Goal: Task Accomplishment & Management: Use online tool/utility

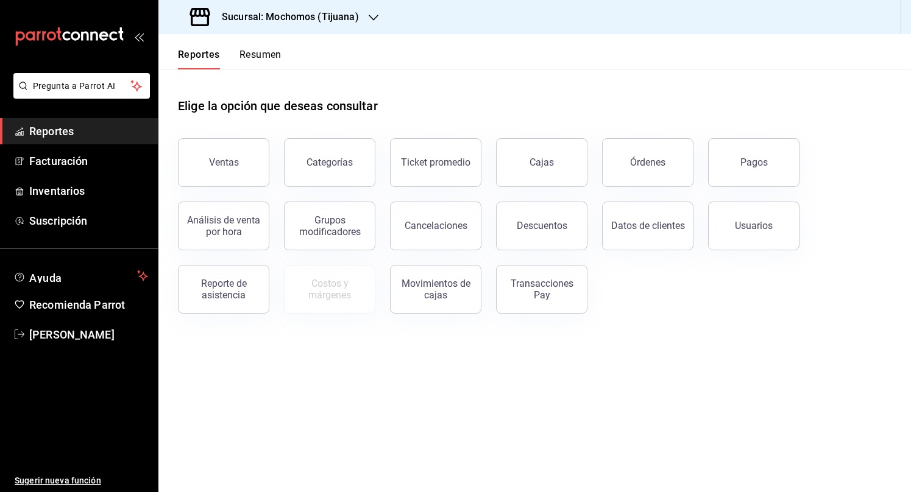
click at [310, 11] on h3 "Sucursal: Mochomos (Tijuana)" at bounding box center [285, 17] width 147 height 15
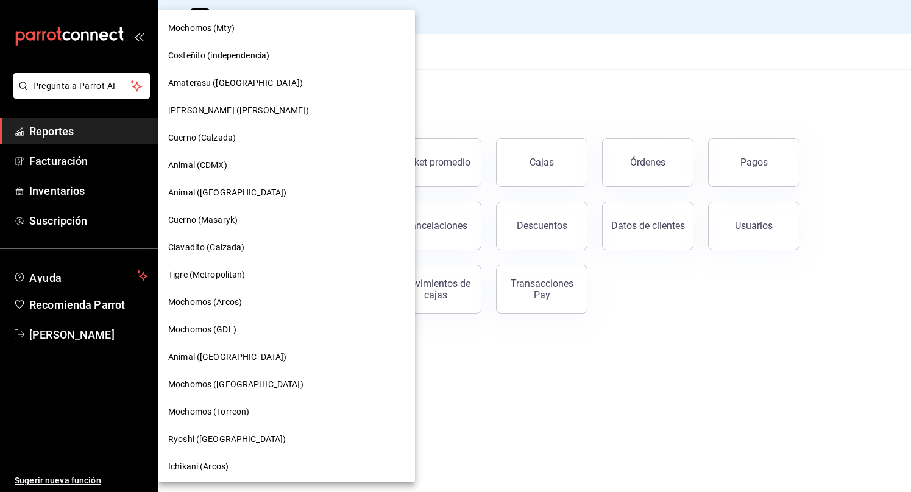
click at [205, 26] on span "Mochomos (Mty)" at bounding box center [201, 28] width 66 height 13
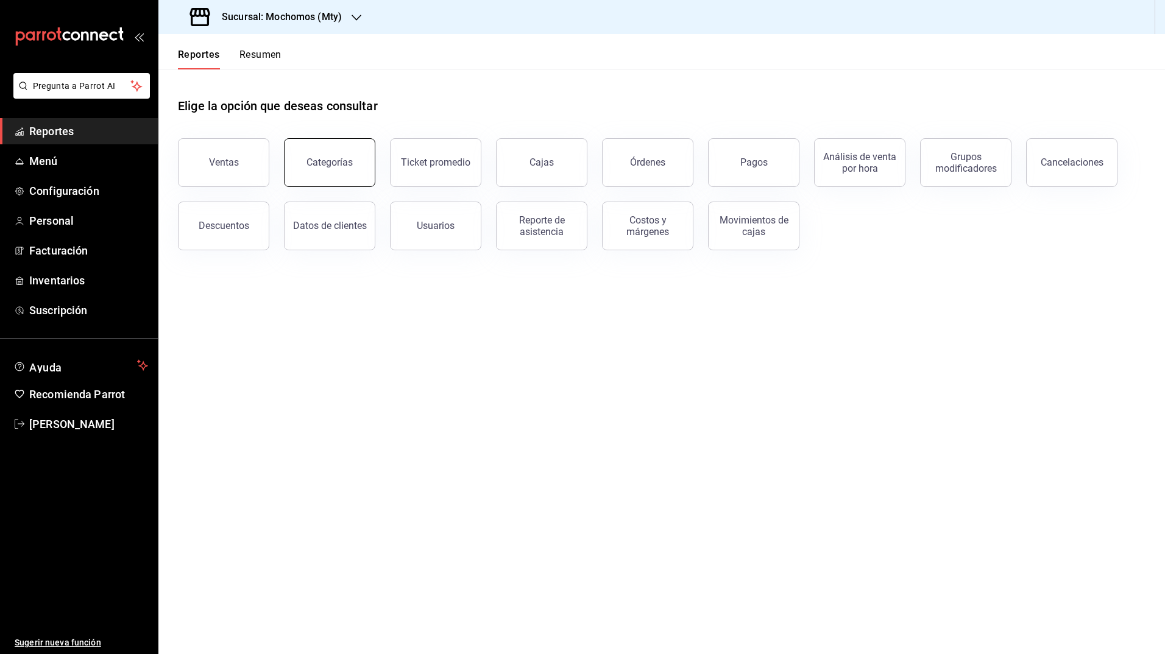
click at [334, 158] on div "Categorías" at bounding box center [329, 163] width 46 height 12
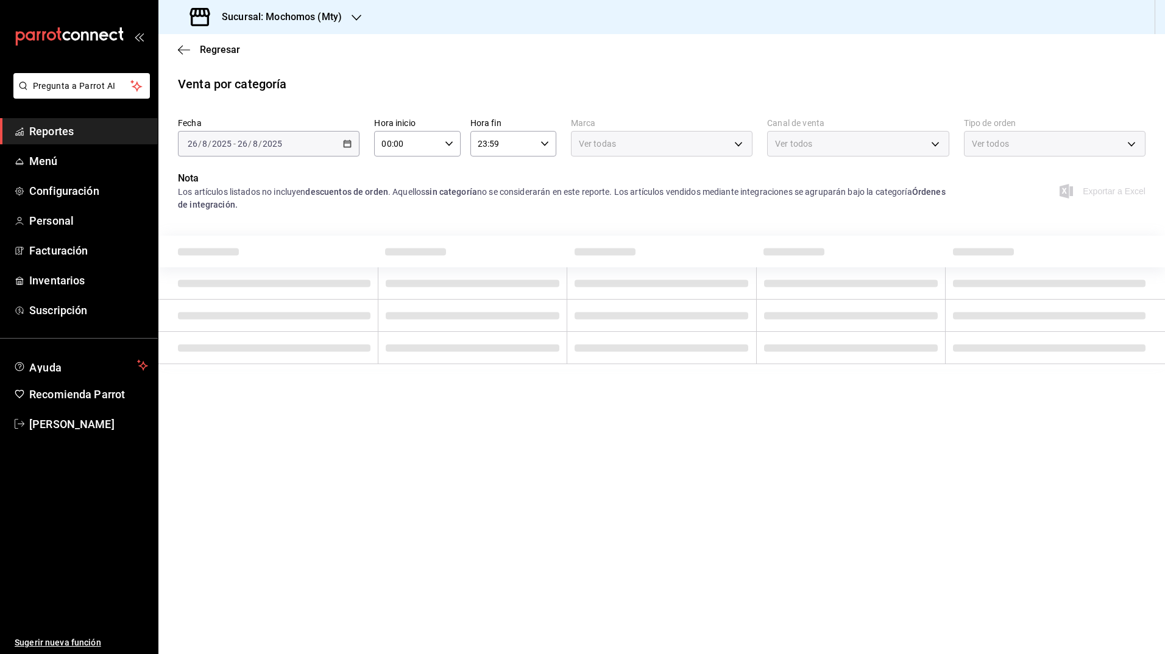
click at [342, 140] on div "[DATE] [DATE] - [DATE] [DATE]" at bounding box center [269, 144] width 182 height 26
click at [665, 141] on div "Ver todas" at bounding box center [662, 144] width 182 height 26
click at [869, 149] on div "Ver todos" at bounding box center [858, 144] width 182 height 26
click at [727, 133] on div "Elige las marcas" at bounding box center [662, 144] width 182 height 26
click at [737, 135] on div "Elige las marcas" at bounding box center [662, 144] width 182 height 26
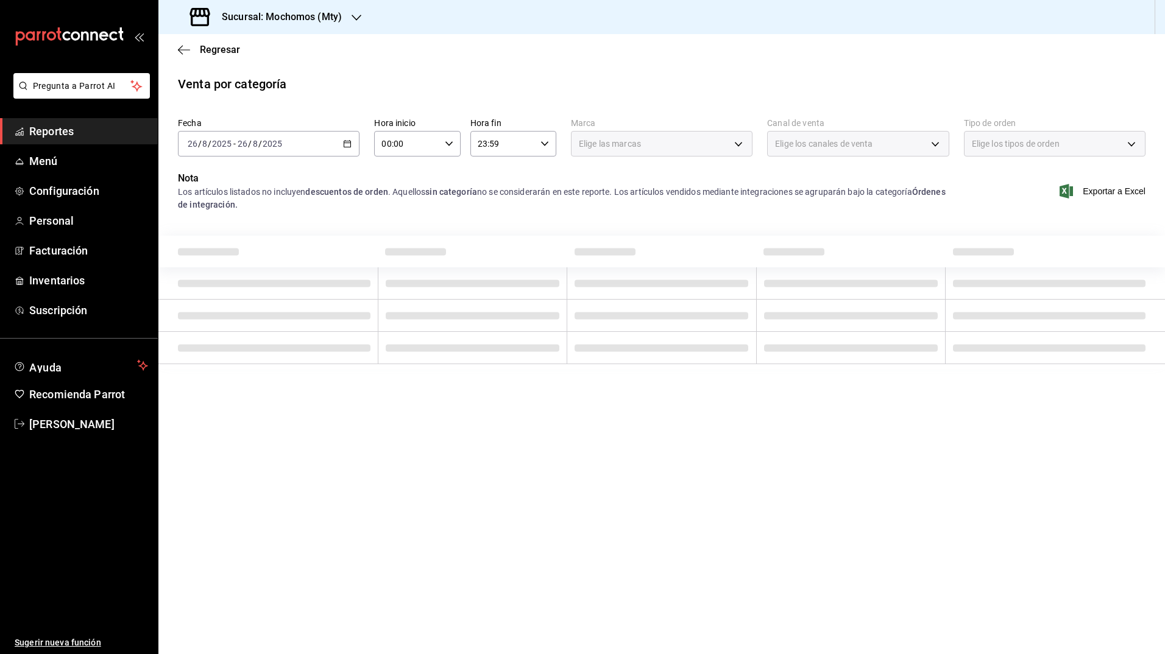
click at [872, 143] on span "Elige los canales de venta" at bounding box center [823, 144] width 97 height 12
click at [348, 143] on icon "button" at bounding box center [347, 144] width 9 height 9
click at [208, 319] on span "Rango de fechas" at bounding box center [235, 317] width 94 height 13
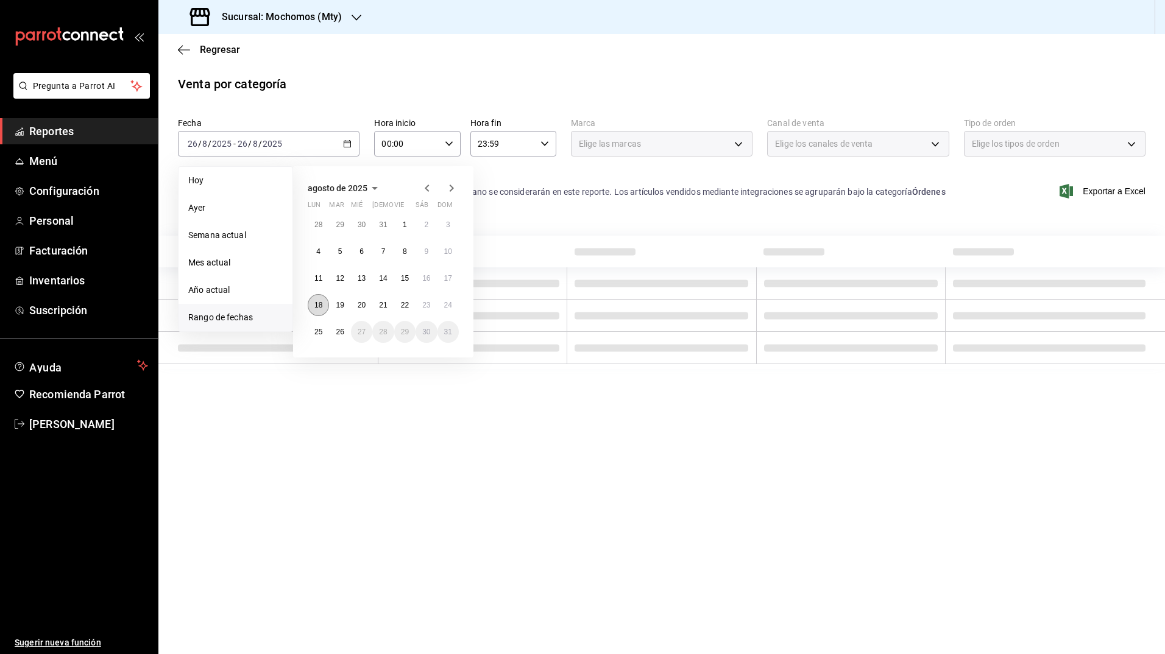
click at [315, 306] on abbr "18" at bounding box center [318, 305] width 8 height 9
click at [333, 333] on button "26" at bounding box center [339, 332] width 21 height 22
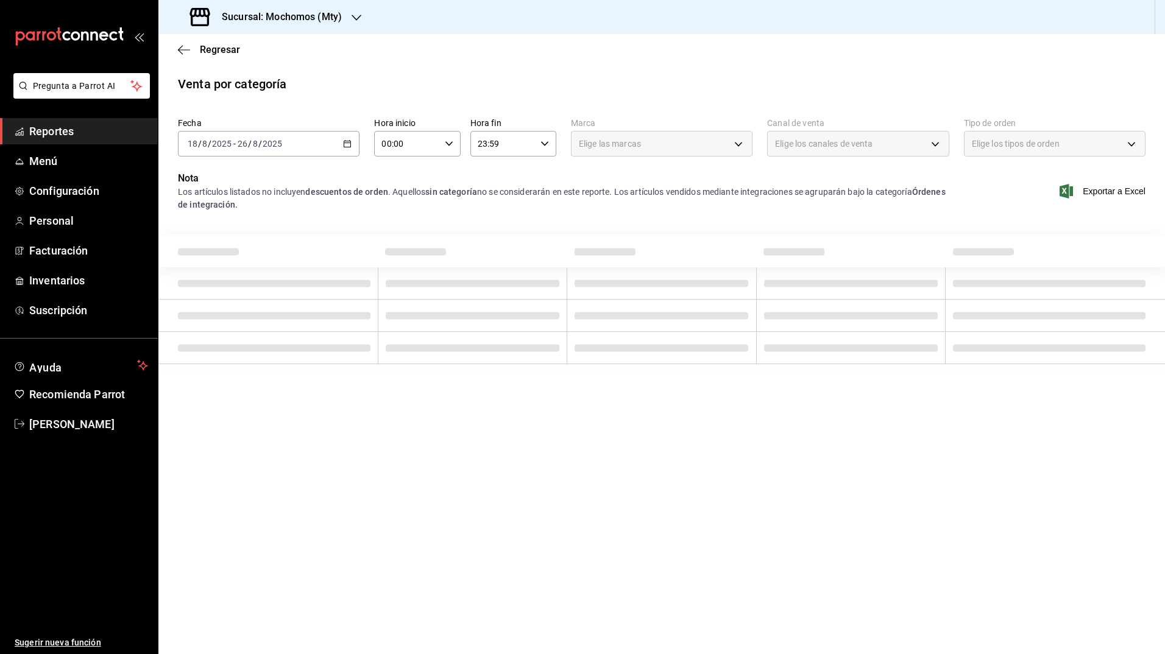
click at [446, 154] on div "00:00 Hora inicio" at bounding box center [417, 144] width 86 height 26
click at [390, 168] on span "05" at bounding box center [396, 165] width 24 height 10
type input "05:00"
click at [540, 144] on div at bounding box center [582, 327] width 1165 height 654
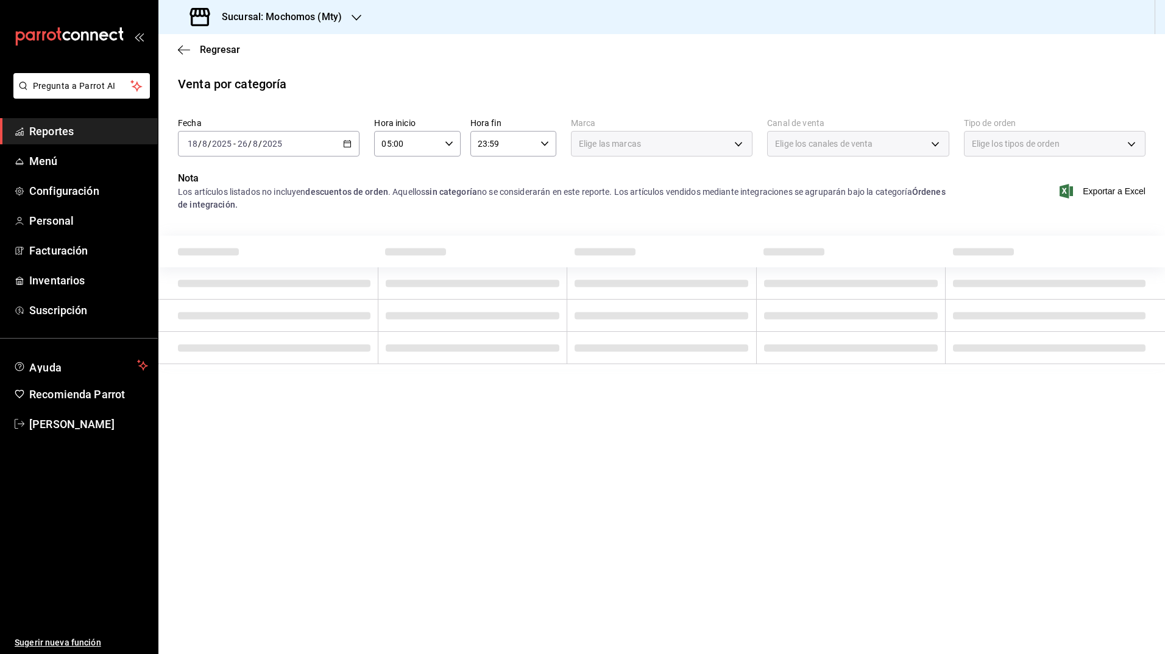
click at [548, 143] on \(Stroke\) "button" at bounding box center [544, 143] width 7 height 4
click at [490, 197] on span "04" at bounding box center [492, 198] width 24 height 10
type input "04:59"
click at [634, 186] on div at bounding box center [582, 327] width 1165 height 654
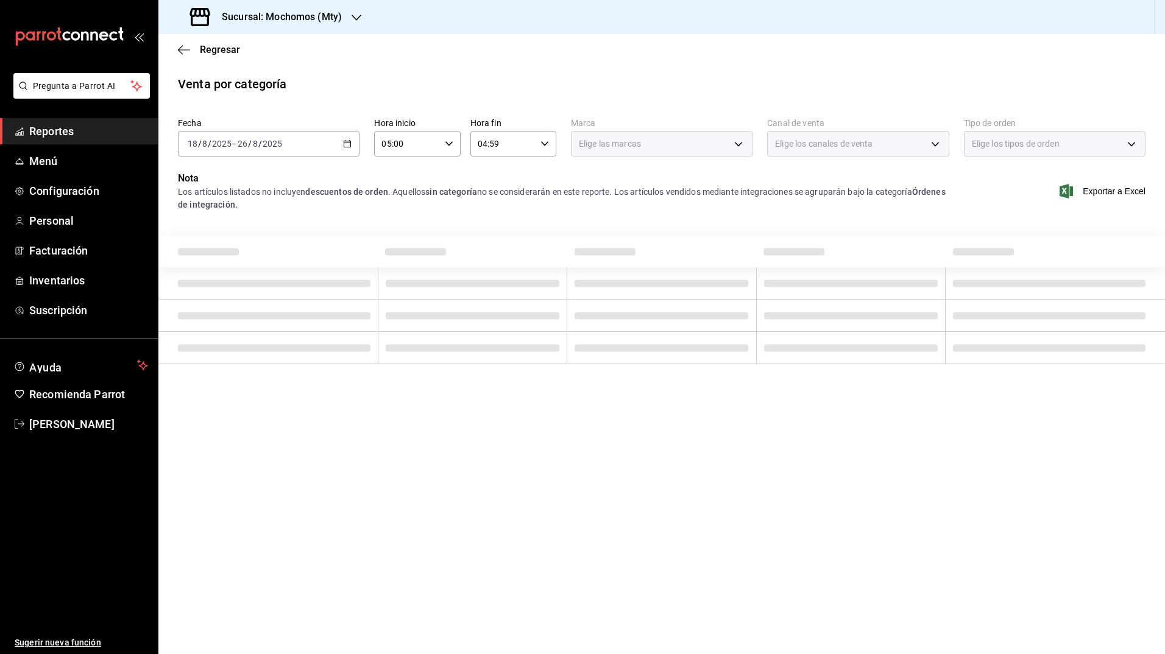
click at [574, 82] on div "Venta por categoría" at bounding box center [661, 84] width 1006 height 18
click at [844, 135] on div "Elige los canales de venta" at bounding box center [858, 144] width 182 height 26
drag, startPoint x: 683, startPoint y: 136, endPoint x: 854, endPoint y: 252, distance: 207.0
click at [854, 252] on div "Fecha 2025-08-18 18 / 8 / 2025 - 2025-08-26 26 / 8 / 2025 Hora inicio 05:00 Hor…" at bounding box center [661, 251] width 1006 height 276
click at [854, 252] on th at bounding box center [850, 252] width 189 height 32
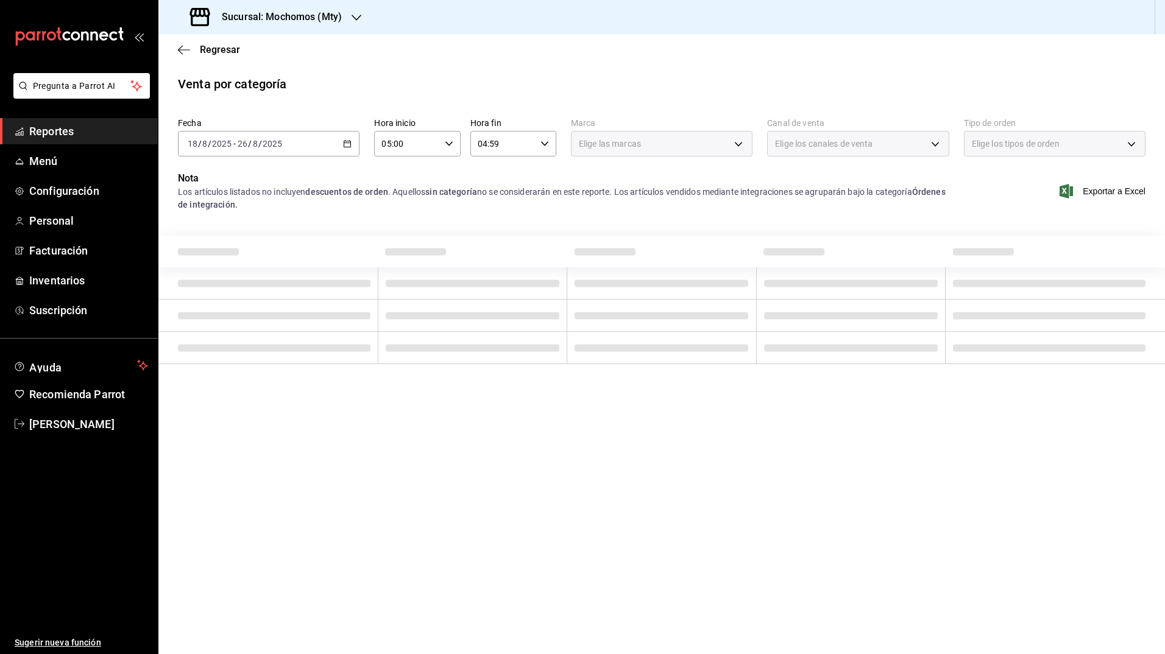
click at [902, 138] on div "Elige los canales de venta" at bounding box center [858, 144] width 182 height 26
click at [910, 145] on span "Elige los tipos de orden" at bounding box center [1016, 144] width 88 height 12
click at [348, 146] on icon "button" at bounding box center [347, 144] width 9 height 9
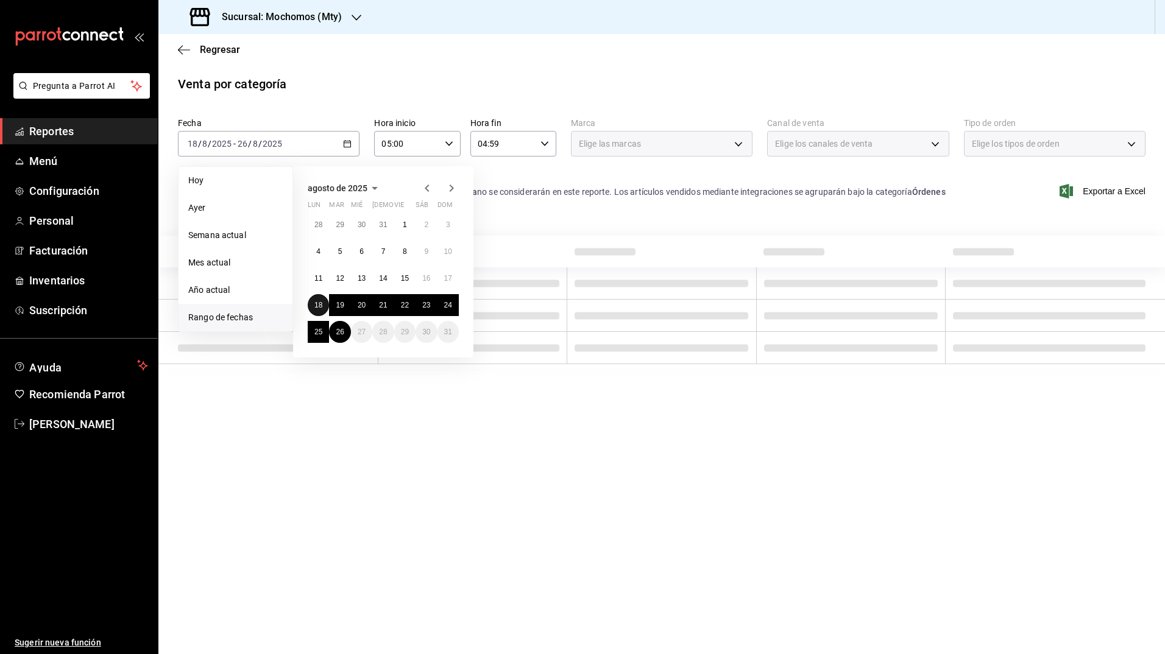
click at [317, 306] on abbr "18" at bounding box center [318, 305] width 8 height 9
click at [334, 338] on button "26" at bounding box center [339, 332] width 21 height 22
type input "00:00"
type input "23:59"
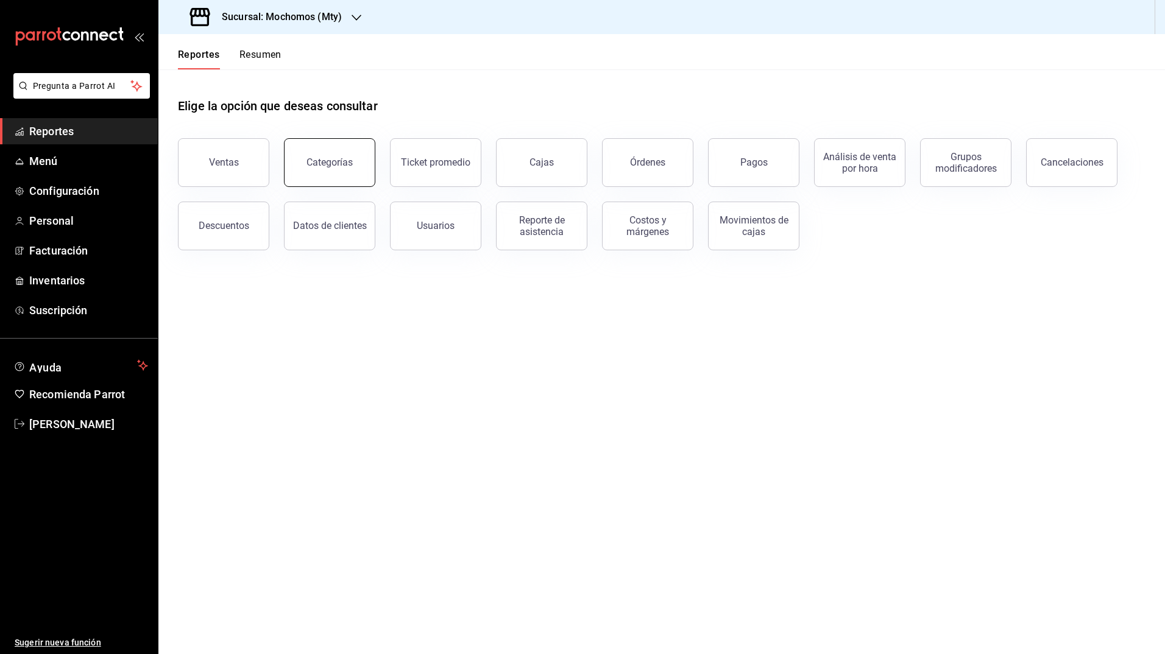
click at [314, 160] on div "Categorías" at bounding box center [329, 163] width 46 height 12
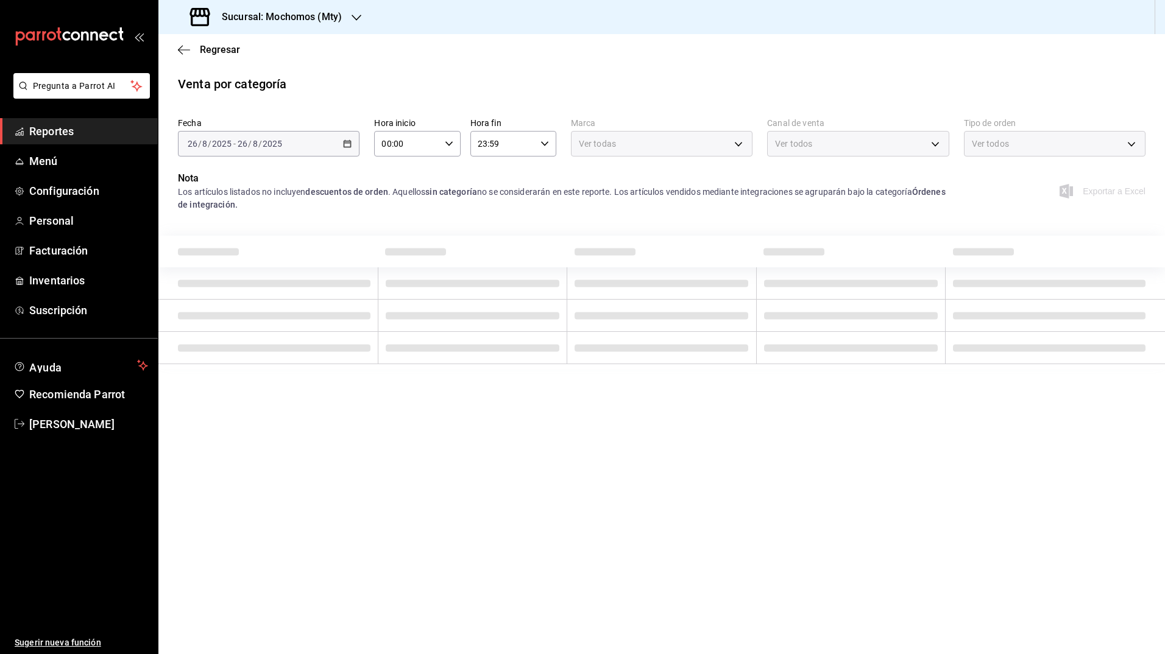
click at [425, 138] on input "00:00" at bounding box center [406, 144] width 65 height 24
click at [396, 186] on button "05" at bounding box center [396, 192] width 38 height 24
click at [483, 90] on div at bounding box center [582, 327] width 1165 height 654
click at [336, 137] on div "[DATE] [DATE] - [DATE] [DATE]" at bounding box center [269, 144] width 182 height 26
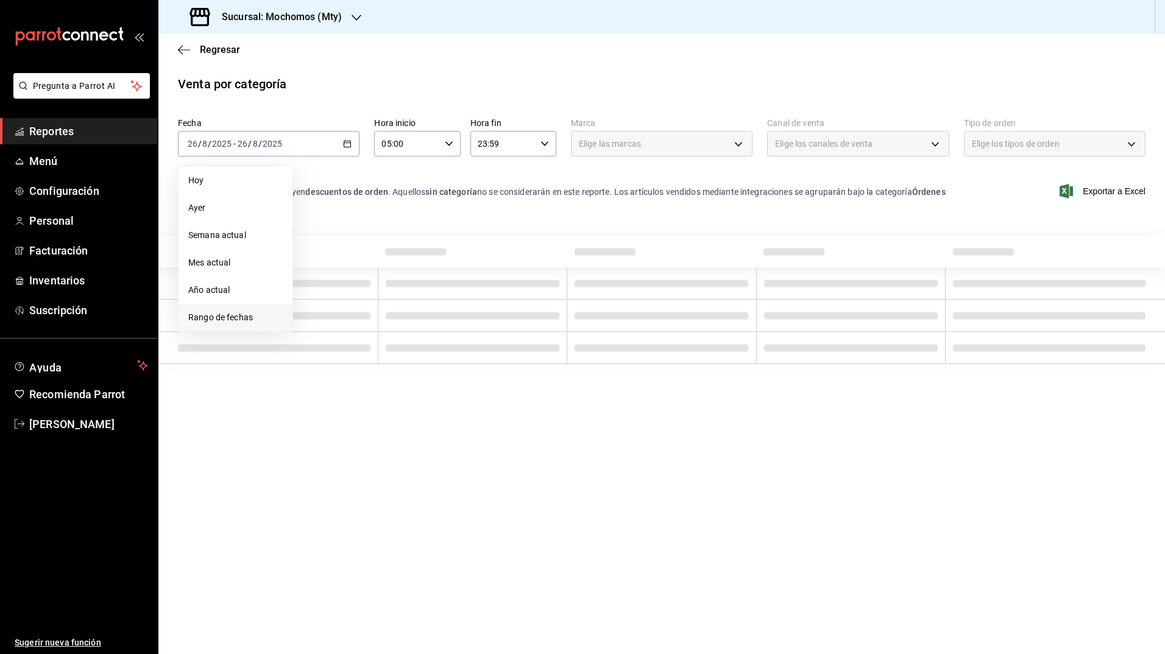
click at [243, 315] on span "Rango de fechas" at bounding box center [235, 317] width 94 height 13
click at [321, 303] on abbr "18" at bounding box center [318, 305] width 8 height 9
click at [315, 333] on abbr "25" at bounding box center [318, 332] width 8 height 9
type input "00:00"
click at [543, 130] on div "Hora fin 23:59 Hora fin" at bounding box center [513, 137] width 86 height 39
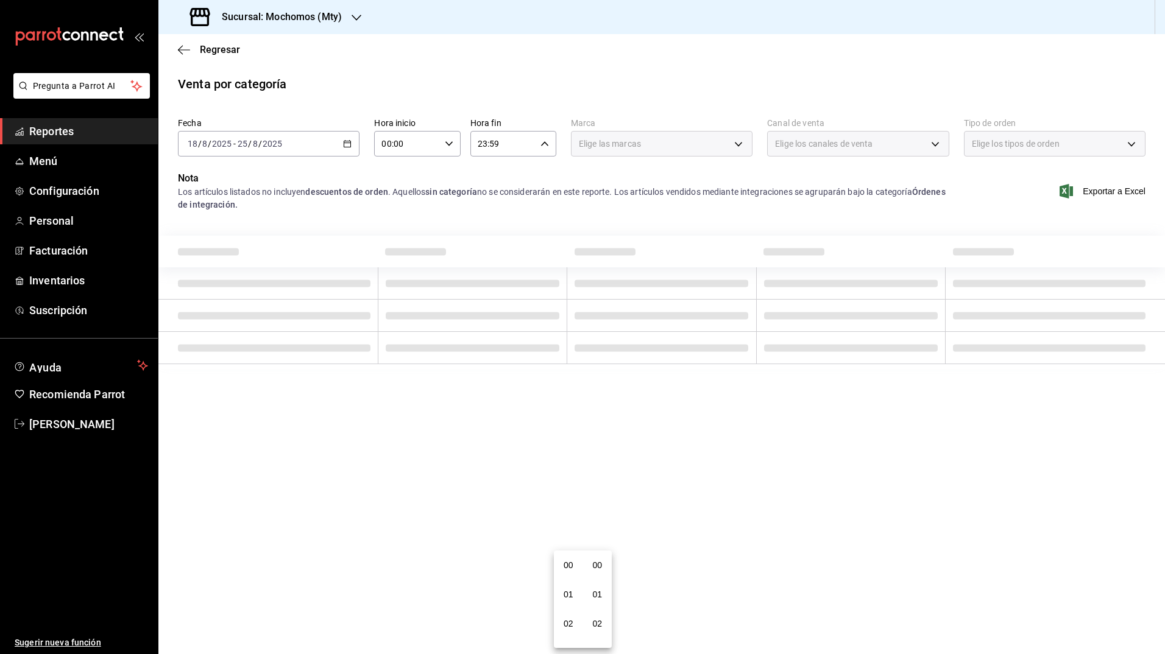
scroll to position [1657, 0]
click at [540, 138] on div at bounding box center [582, 327] width 1165 height 654
click at [501, 153] on input "23:59" at bounding box center [502, 144] width 65 height 24
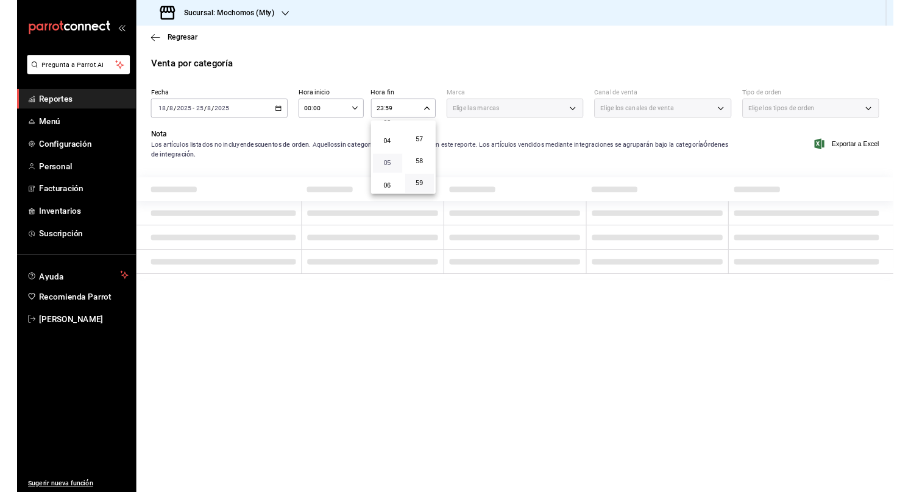
scroll to position [104, 0]
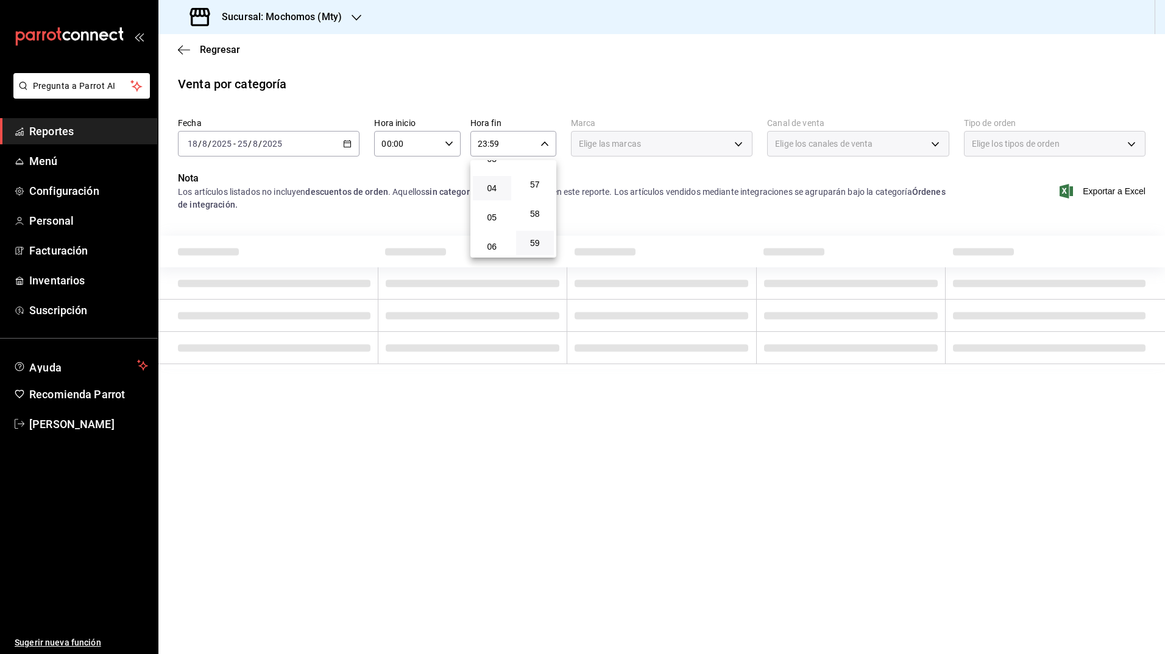
click at [488, 180] on button "04" at bounding box center [492, 188] width 38 height 24
click at [438, 91] on div at bounding box center [582, 327] width 1165 height 654
click at [476, 55] on div "Regresar" at bounding box center [661, 49] width 1006 height 31
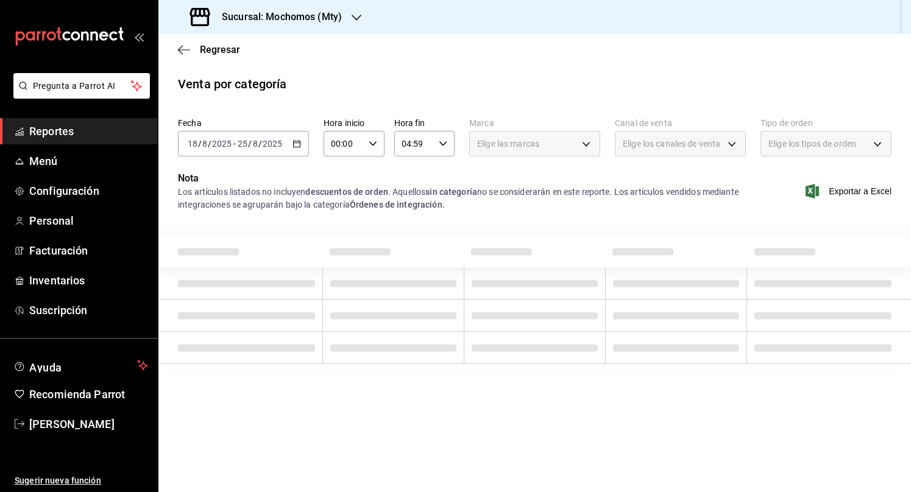
click at [654, 181] on p "Nota" at bounding box center [462, 178] width 568 height 15
click at [483, 195] on div "Los artículos listados no incluyen descuentos de orden . Aquellos sin categoría…" at bounding box center [462, 199] width 568 height 26
click at [449, 187] on strong "sin categoría" at bounding box center [451, 192] width 52 height 10
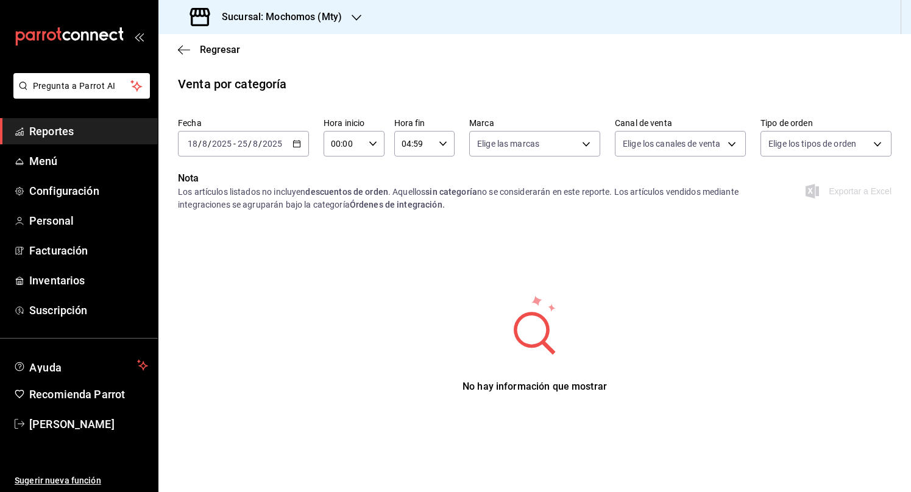
click at [299, 146] on icon "button" at bounding box center [296, 144] width 9 height 9
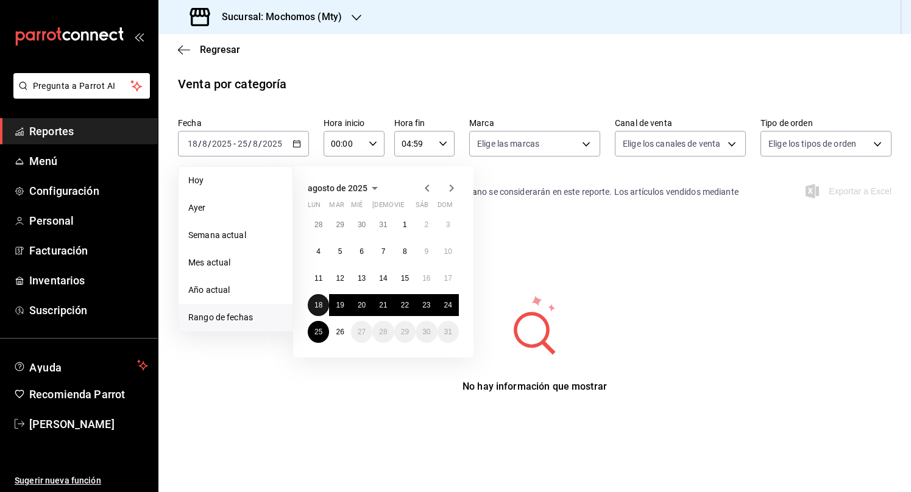
click at [322, 308] on abbr "18" at bounding box center [318, 305] width 8 height 9
click at [318, 330] on abbr "25" at bounding box center [318, 332] width 8 height 9
type input "23:59"
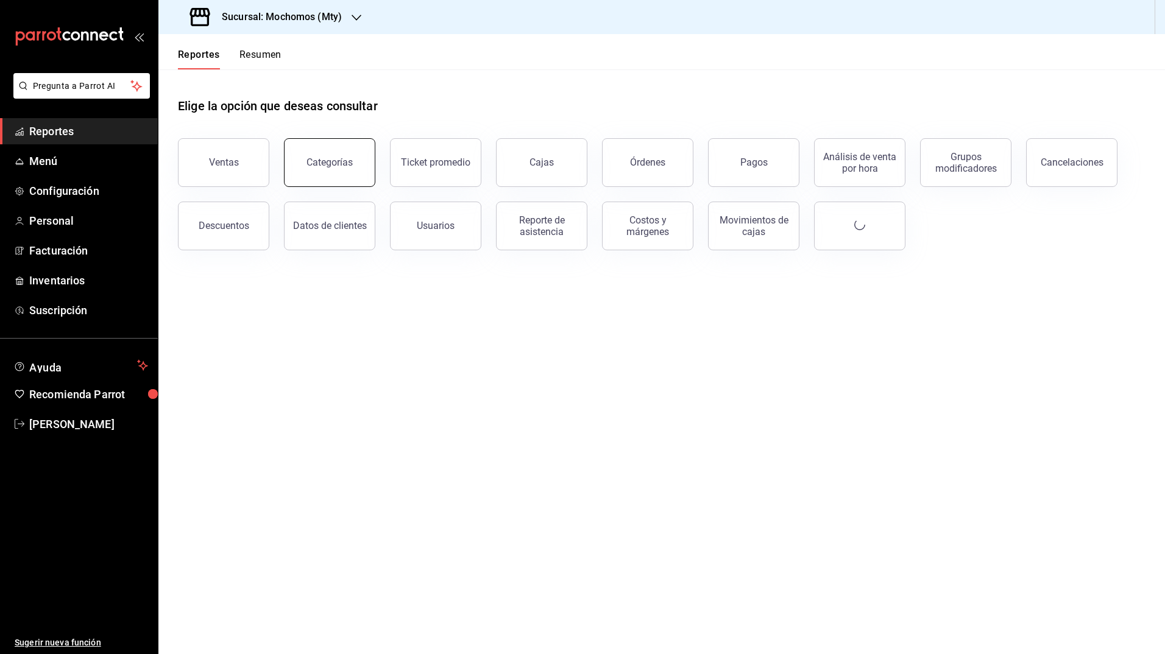
click at [347, 164] on div "Categorías" at bounding box center [329, 163] width 46 height 12
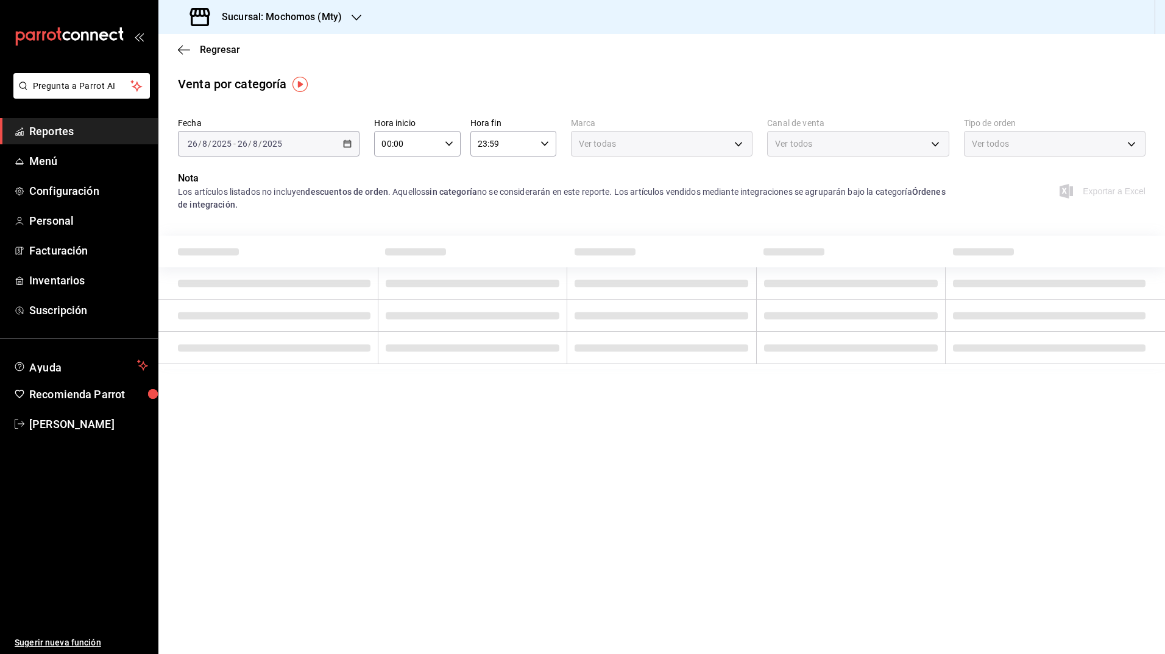
click at [353, 145] on div "[DATE] [DATE] - [DATE] [DATE]" at bounding box center [269, 144] width 182 height 26
click at [351, 144] on \(Stroke\) "button" at bounding box center [347, 144] width 7 height 7
click at [251, 316] on span "Rango de fechas" at bounding box center [235, 317] width 94 height 13
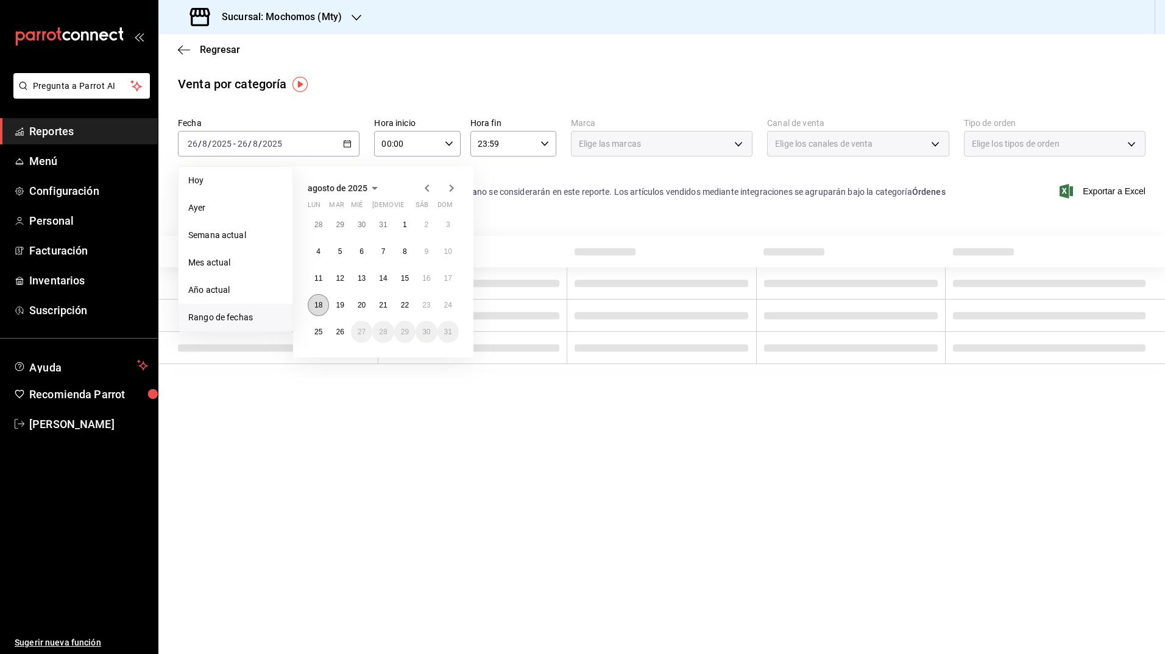
click at [314, 308] on button "18" at bounding box center [318, 305] width 21 height 22
click at [387, 302] on abbr "21" at bounding box center [383, 305] width 8 height 9
click at [316, 337] on button "25" at bounding box center [318, 332] width 21 height 22
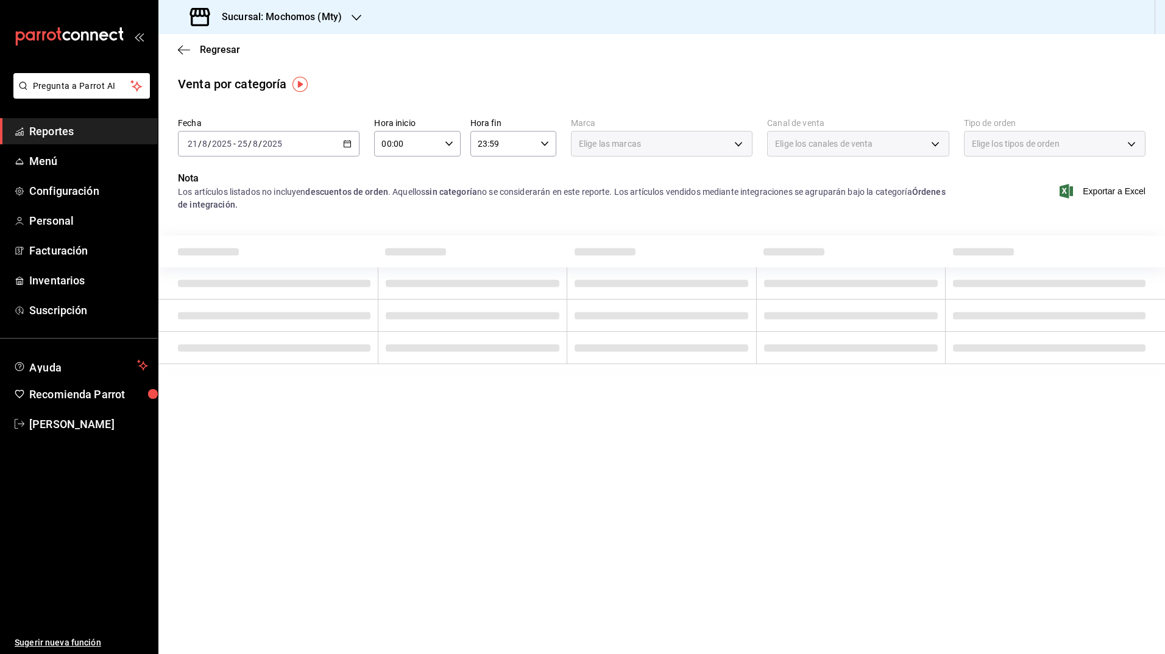
click at [448, 141] on icon "button" at bounding box center [449, 144] width 9 height 9
click at [395, 188] on span "05" at bounding box center [396, 185] width 24 height 10
type input "05:00"
click at [549, 144] on div at bounding box center [582, 327] width 1165 height 654
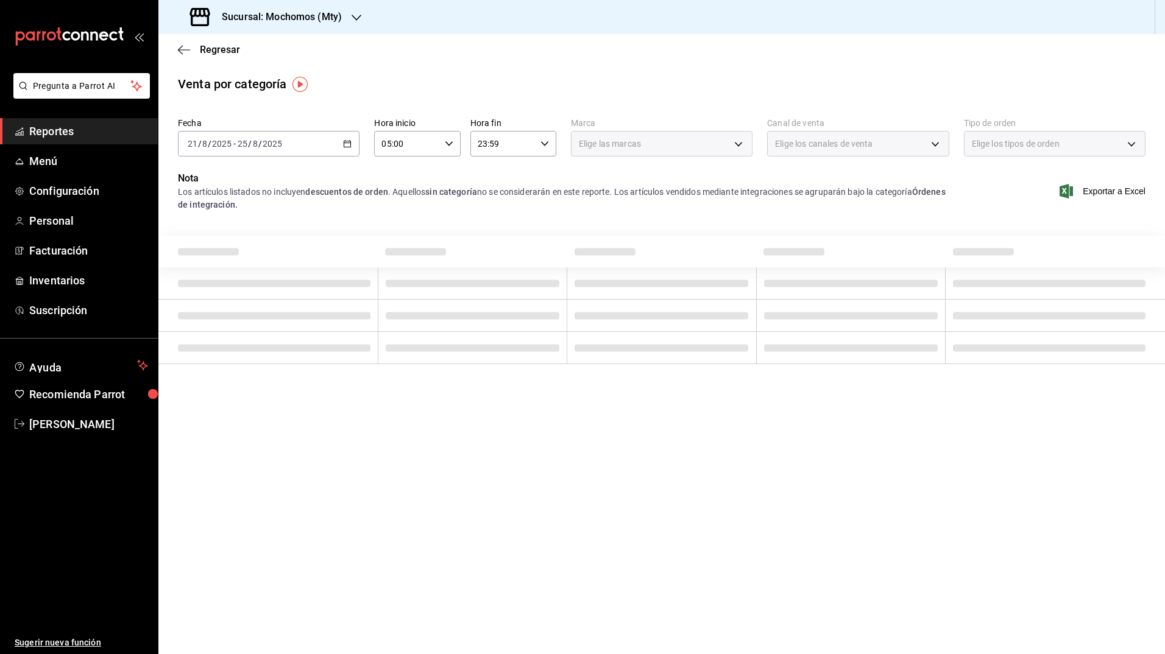
click at [549, 144] on div at bounding box center [582, 327] width 1165 height 654
click at [549, 144] on div "23:59 Hora fin" at bounding box center [513, 144] width 86 height 26
click at [495, 233] on span "05" at bounding box center [492, 232] width 24 height 10
type input "05:59"
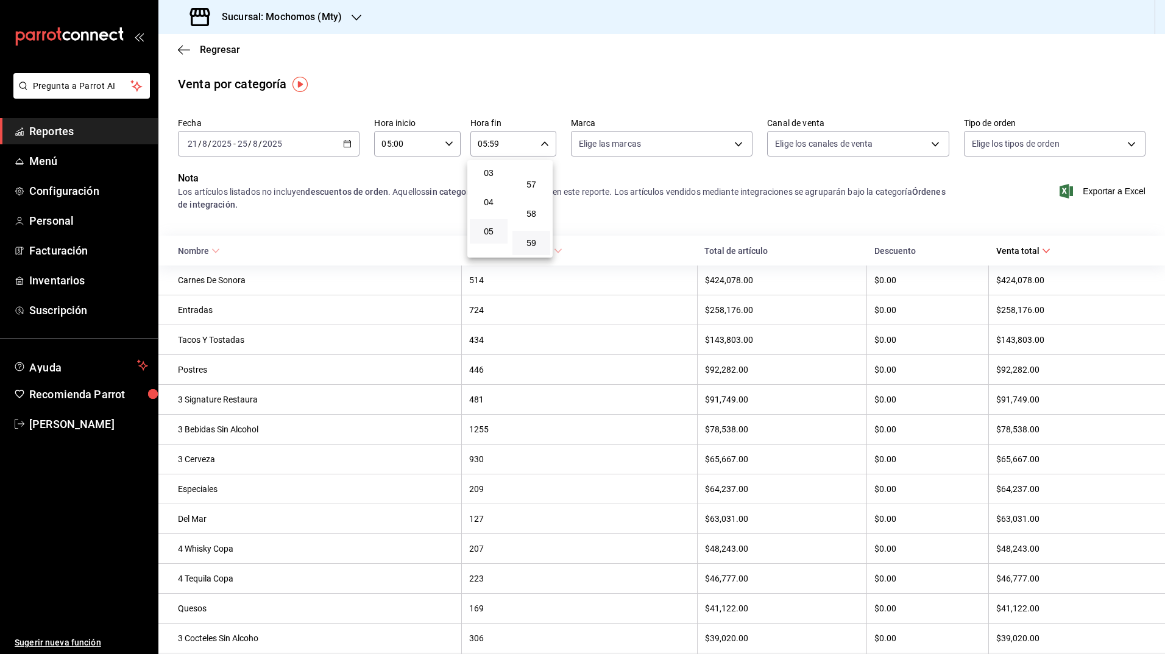
click at [663, 204] on div at bounding box center [582, 327] width 1165 height 654
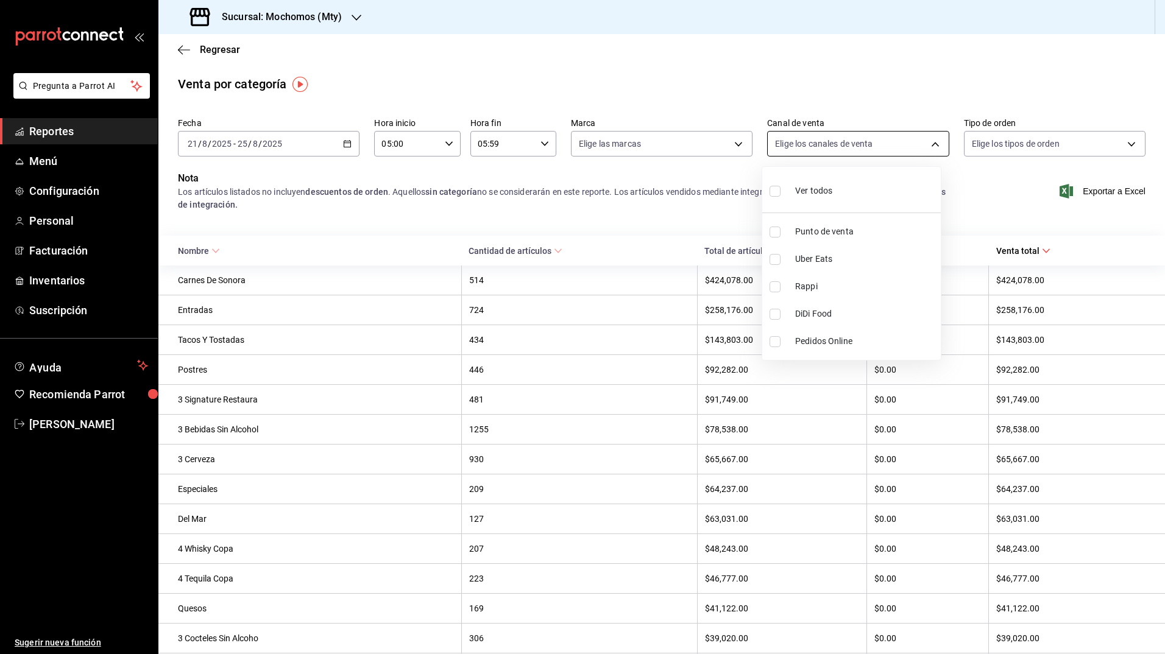
click at [826, 146] on body "Pregunta a Parrot AI Reportes Menú Configuración Personal Facturación Inventari…" at bounding box center [582, 327] width 1165 height 654
click at [998, 174] on div at bounding box center [582, 327] width 1165 height 654
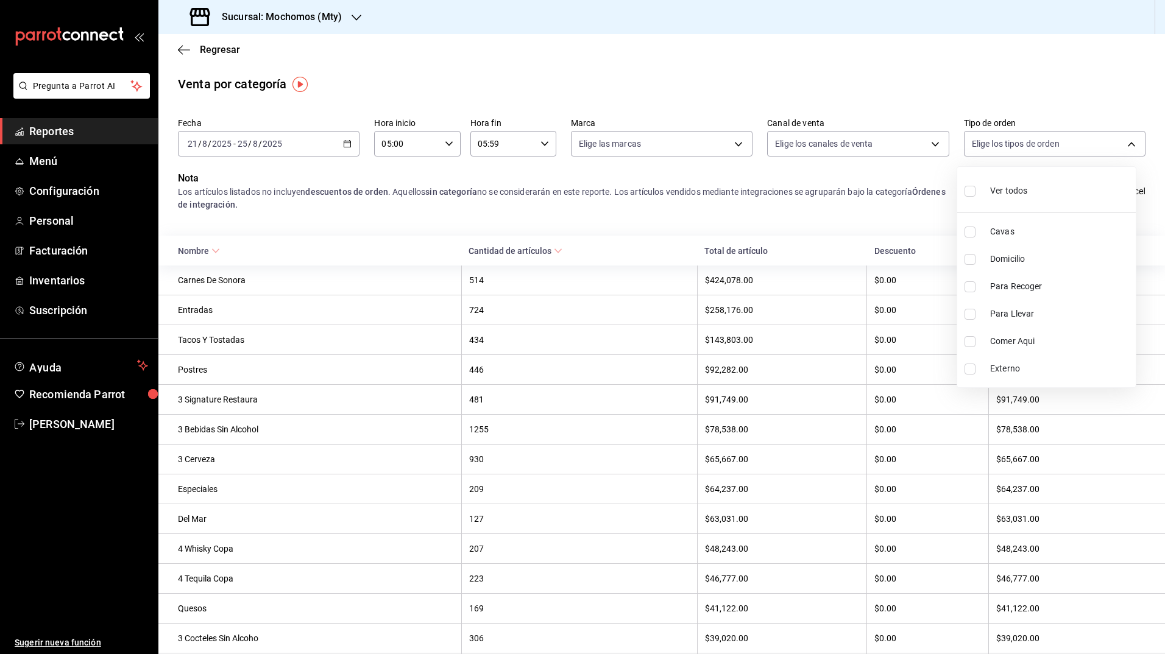
click at [1019, 135] on body "Pregunta a Parrot AI Reportes Menú Configuración Personal Facturación Inventari…" at bounding box center [582, 327] width 1165 height 654
click at [803, 207] on div at bounding box center [582, 327] width 1165 height 654
